Goal: Task Accomplishment & Management: Use online tool/utility

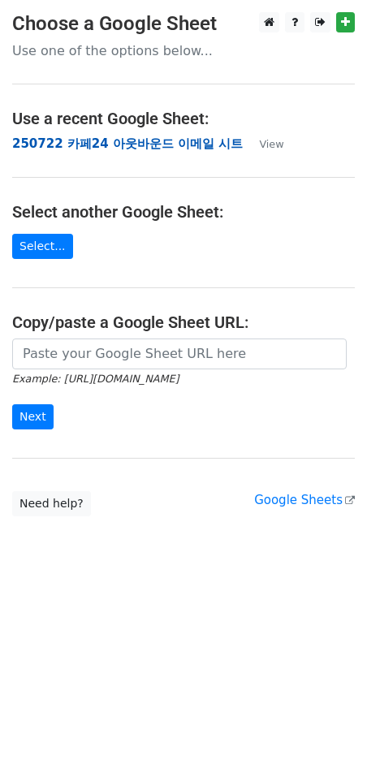
click at [113, 147] on strong "250722 카페24 아웃바운드 이메일 시트" at bounding box center [127, 143] width 231 height 15
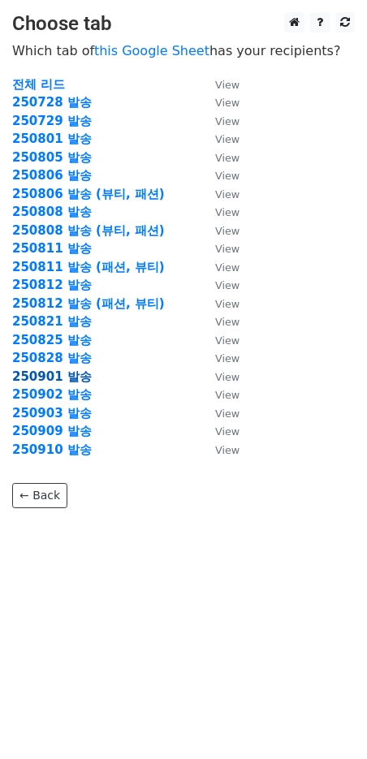
click at [64, 374] on strong "250901 발송" at bounding box center [52, 377] width 80 height 15
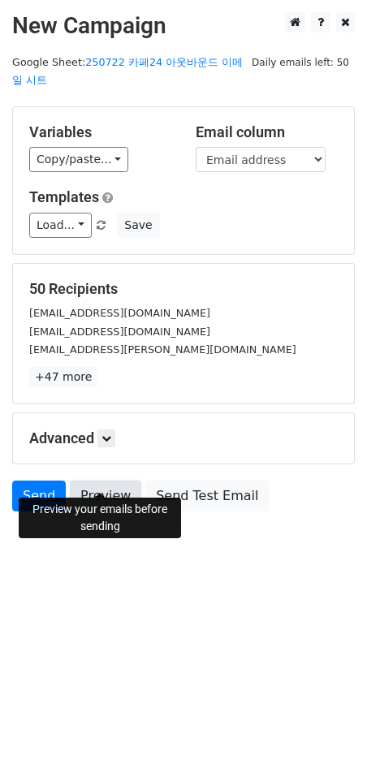
click at [101, 489] on link "Preview" at bounding box center [105, 496] width 71 height 31
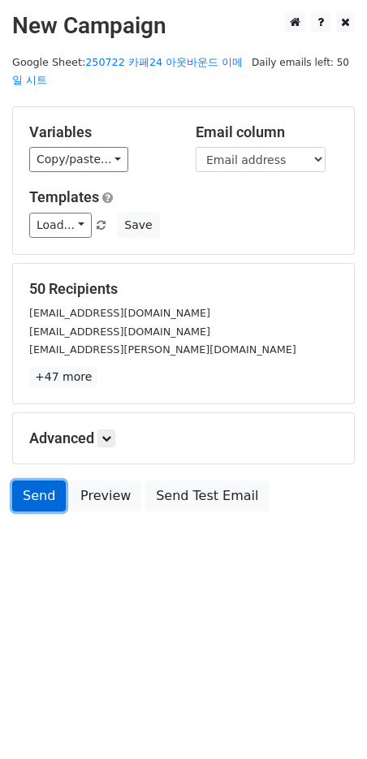
click at [38, 486] on link "Send" at bounding box center [39, 496] width 54 height 31
